Goal: Task Accomplishment & Management: Manage account settings

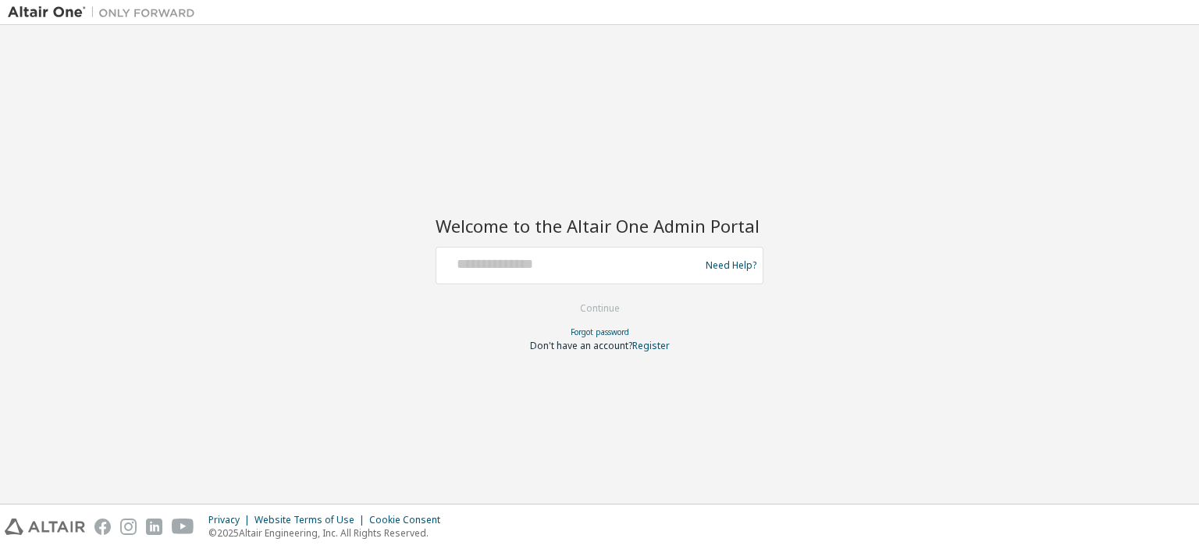
click at [539, 274] on div at bounding box center [570, 266] width 255 height 30
click at [556, 261] on input "text" at bounding box center [570, 262] width 255 height 23
type input "*"
click at [613, 308] on button "Continue" at bounding box center [599, 308] width 73 height 23
